Goal: Book appointment/travel/reservation

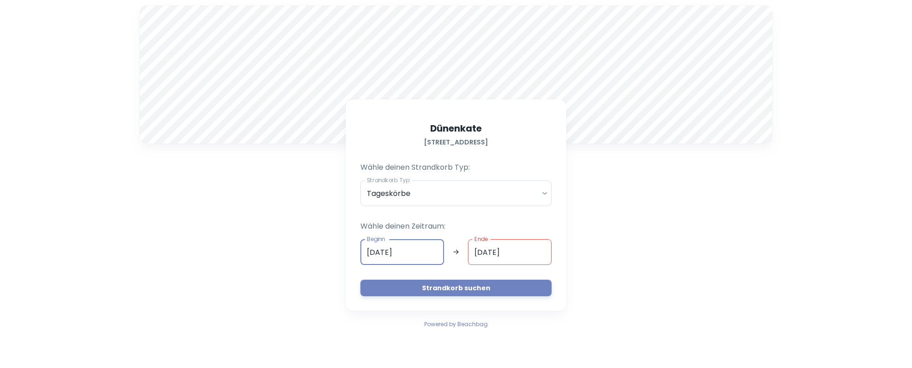
click at [405, 252] on input "[DATE]" at bounding box center [402, 252] width 84 height 26
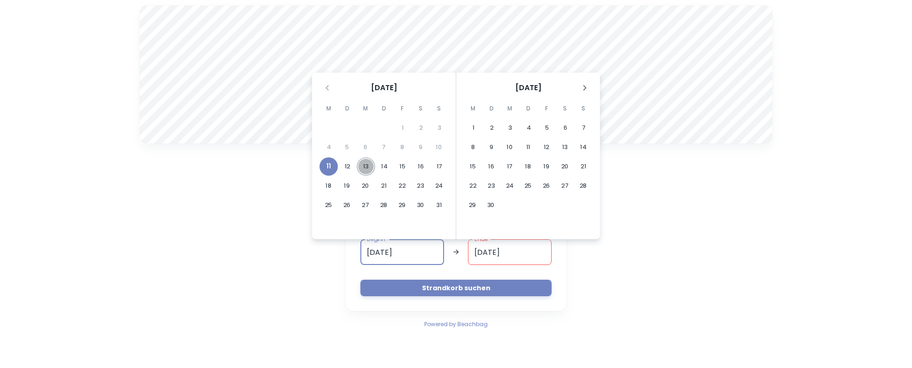
click at [364, 166] on button "13" at bounding box center [366, 166] width 18 height 18
type input "[DATE]"
click at [365, 166] on button "13" at bounding box center [365, 166] width 18 height 18
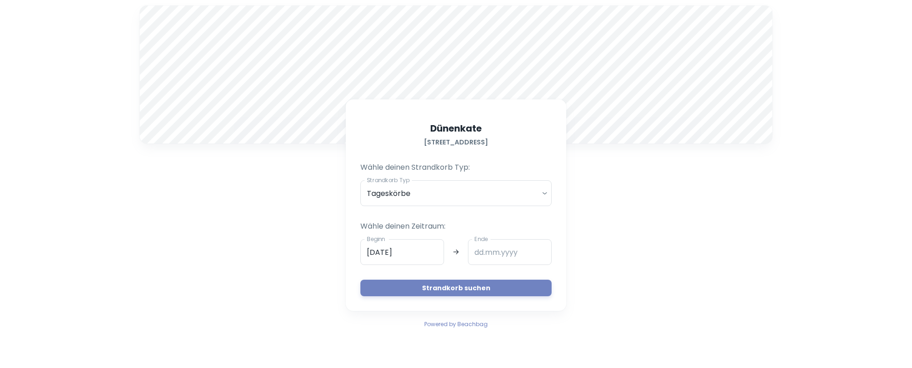
type input "[DATE]"
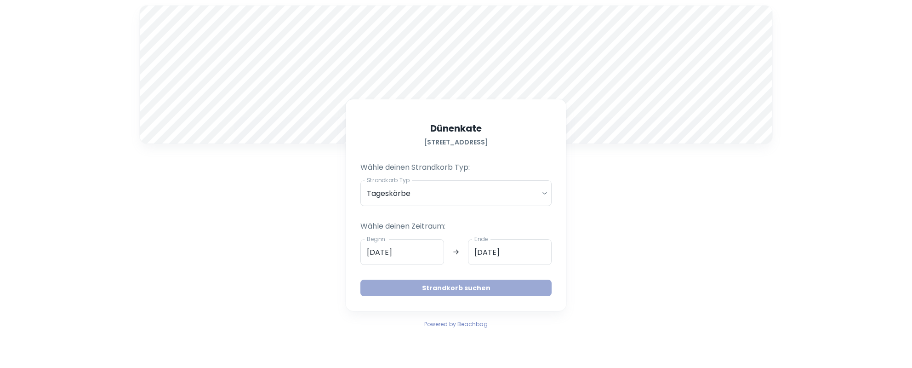
click at [441, 286] on button "Strandkorb suchen" at bounding box center [455, 288] width 191 height 17
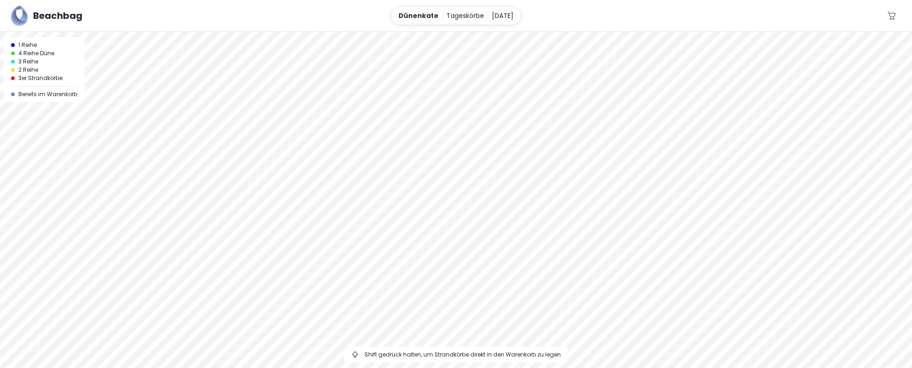
click at [474, 32] on div at bounding box center [456, 32] width 912 height 0
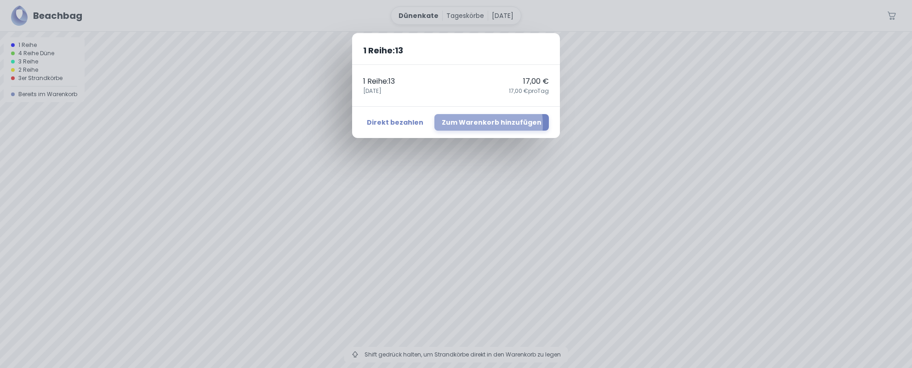
drag, startPoint x: 467, startPoint y: 125, endPoint x: 469, endPoint y: 131, distance: 7.1
click at [467, 125] on button "Zum Warenkorb hinzufügen" at bounding box center [491, 122] width 114 height 17
